Goal: Check status

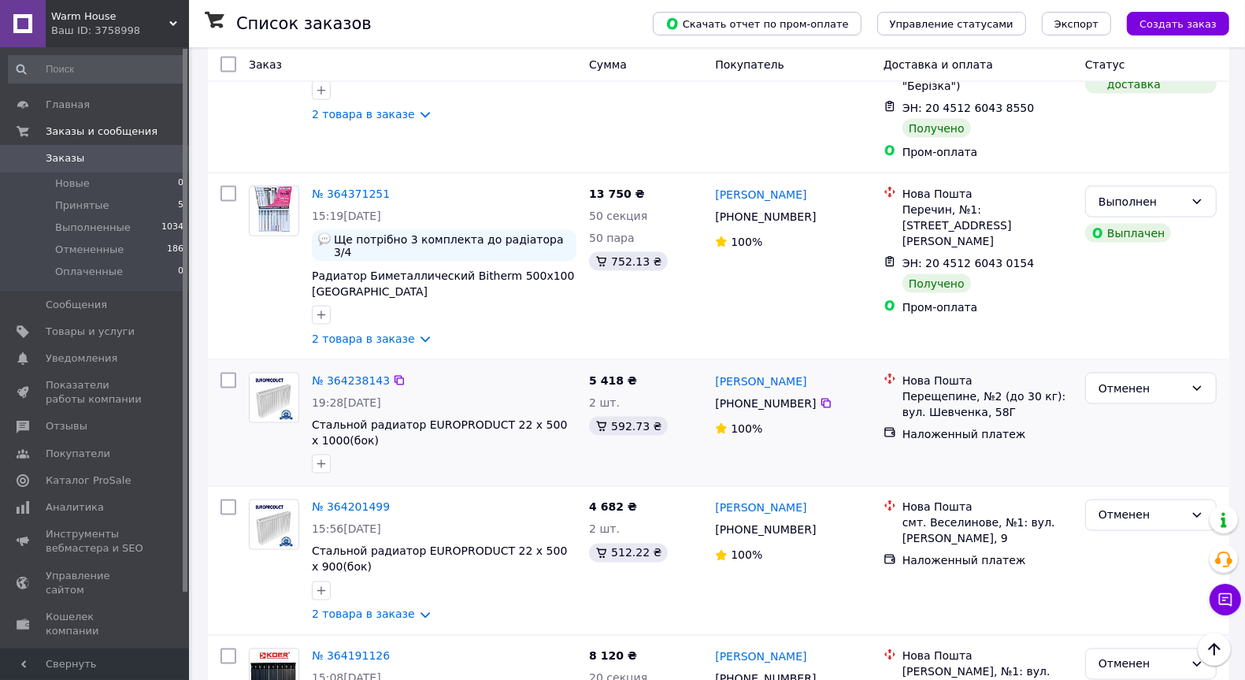
scroll to position [2068, 0]
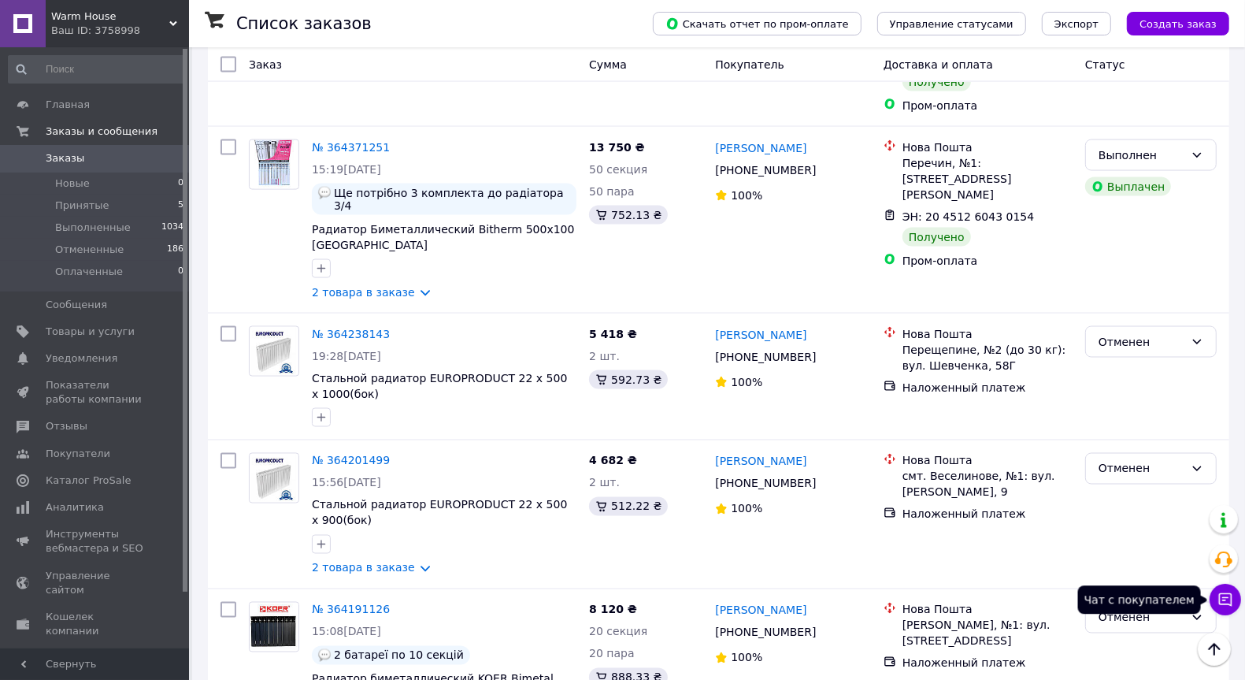
click at [1229, 596] on icon at bounding box center [1226, 600] width 16 height 16
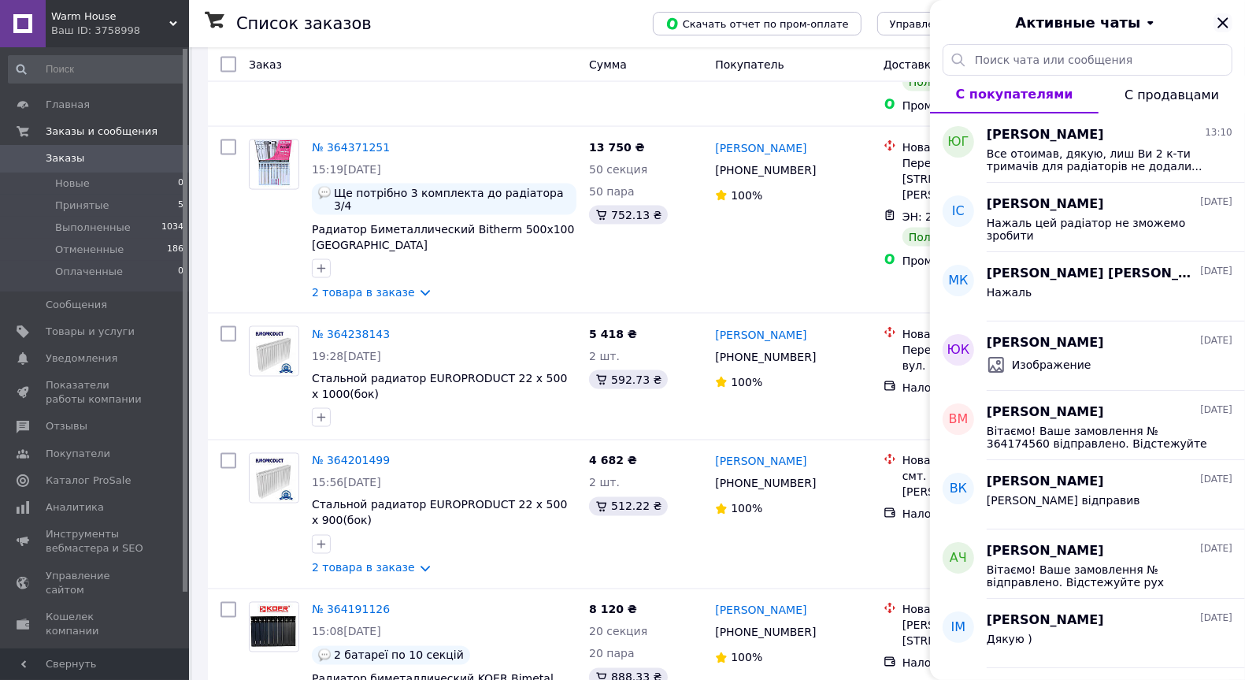
click at [1222, 30] on icon "Закрыть" at bounding box center [1223, 22] width 19 height 19
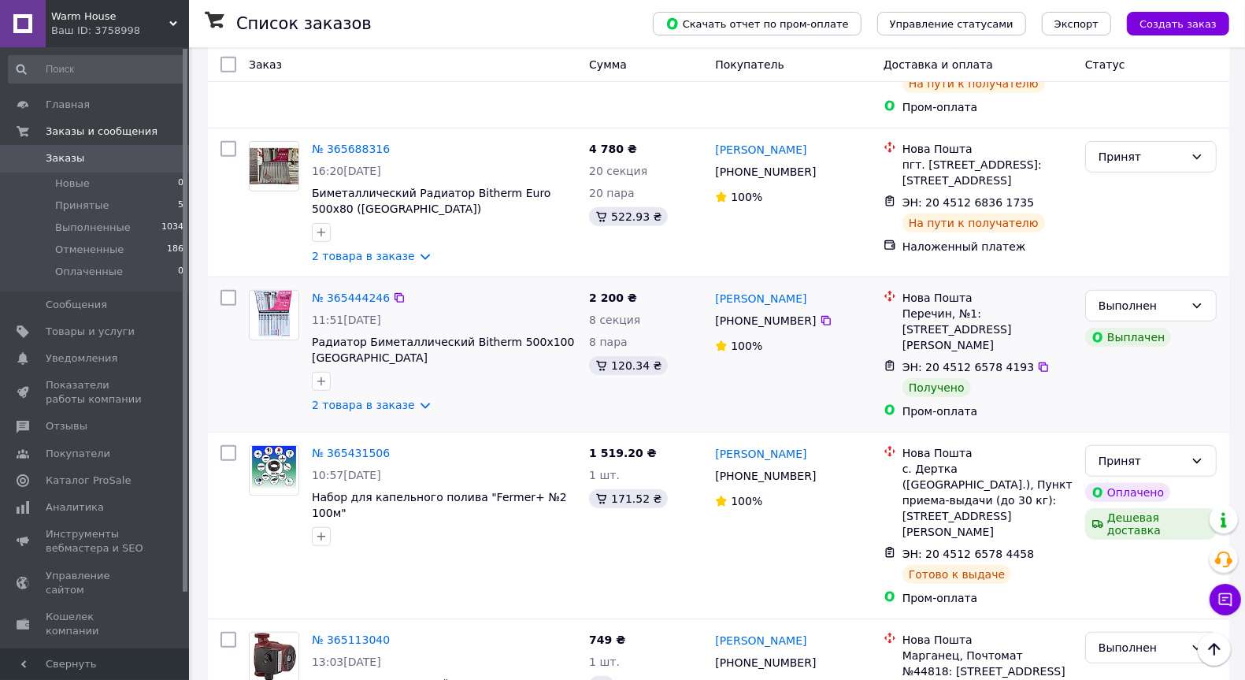
scroll to position [591, 0]
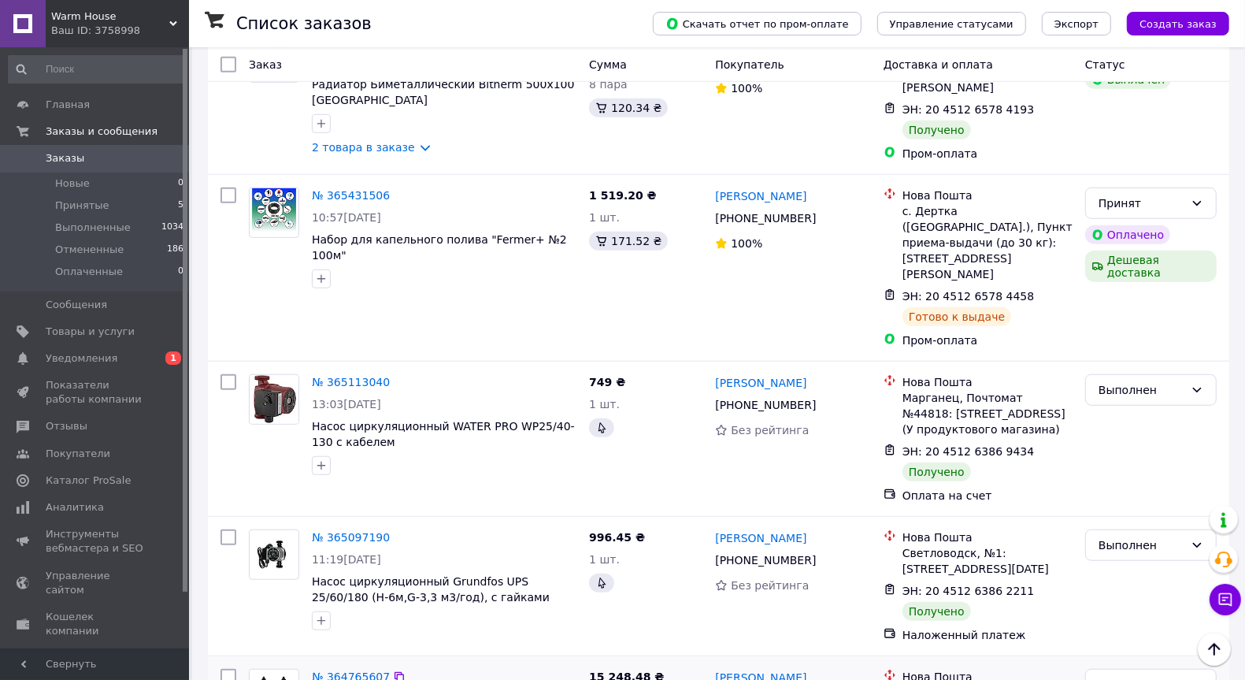
scroll to position [550, 0]
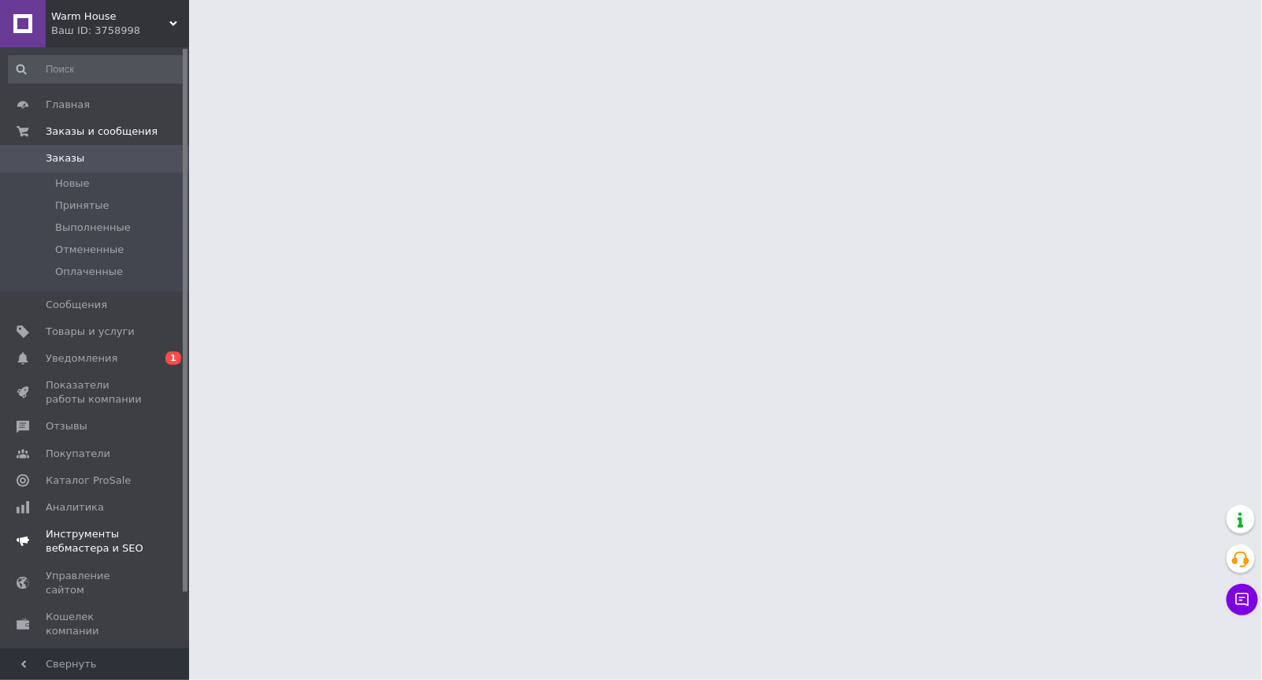
click at [117, 353] on span "Уведомления" at bounding box center [96, 358] width 100 height 14
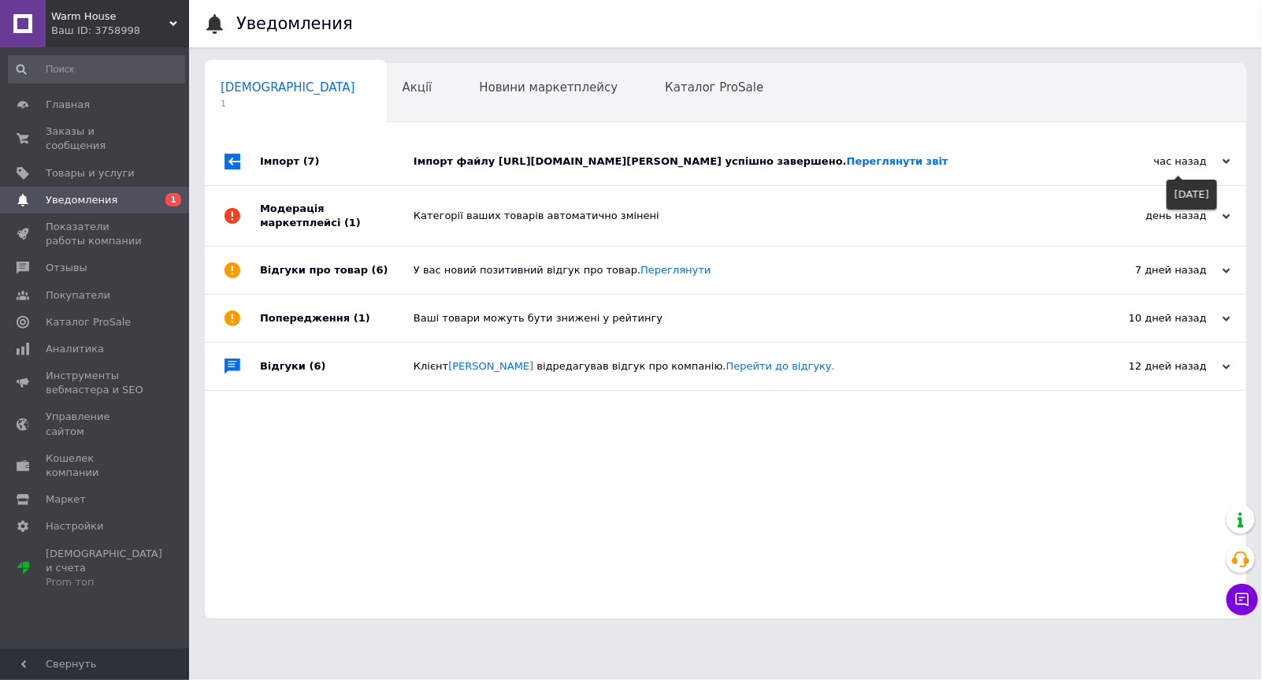
click at [1218, 169] on div "час назад" at bounding box center [1152, 161] width 158 height 14
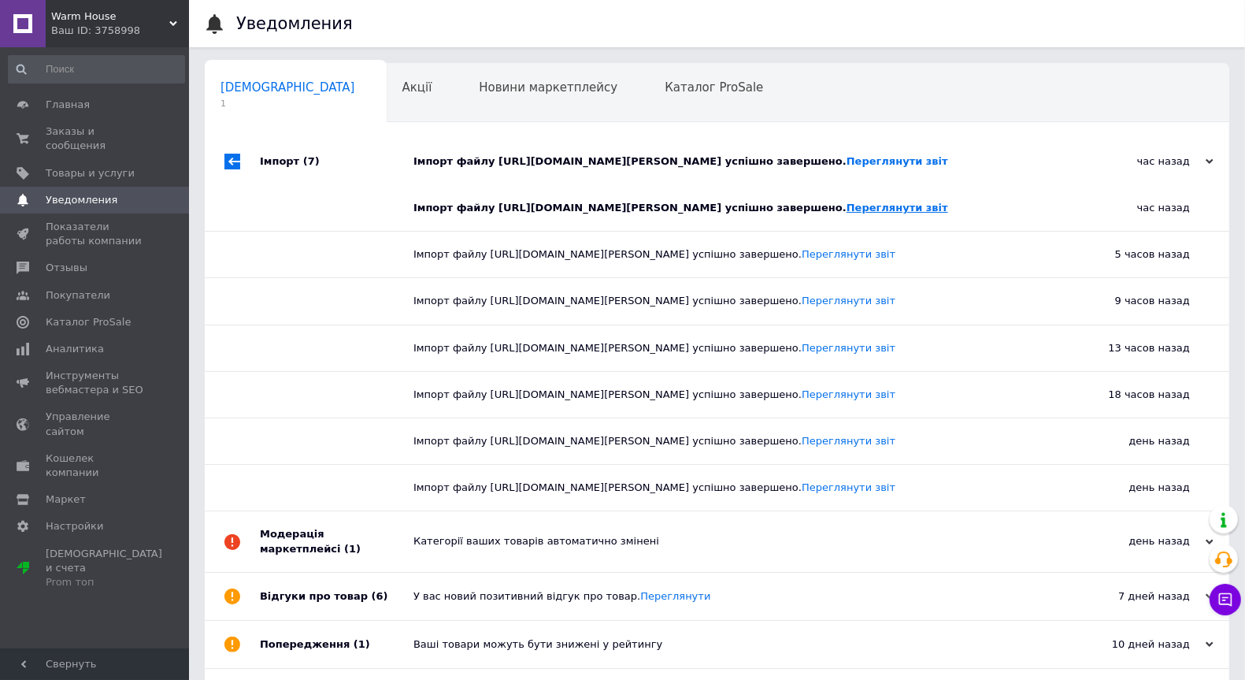
click at [847, 213] on link "Переглянути звіт" at bounding box center [898, 208] width 102 height 12
